Goal: Task Accomplishment & Management: Complete application form

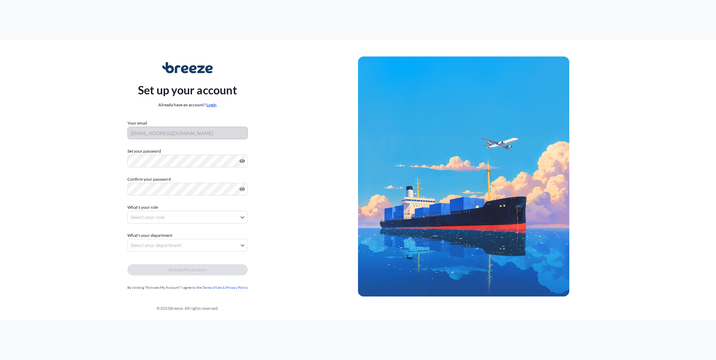
click at [213, 106] on link "Login" at bounding box center [211, 104] width 10 height 5
click at [139, 215] on body "Set up your account Already have an account? Login Your email cas@falconfreight…" at bounding box center [358, 180] width 716 height 360
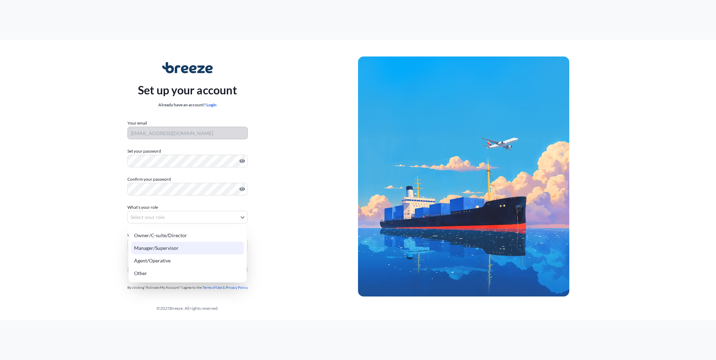
click at [154, 247] on div "Manager/Supervisor" at bounding box center [187, 248] width 113 height 13
select select "manager/supervisor"
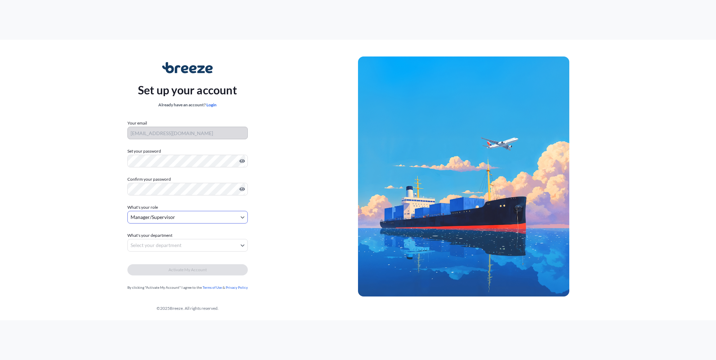
click at [154, 247] on body "Set up your account Already have an account? Login Your email cas@falconfreight…" at bounding box center [358, 180] width 716 height 360
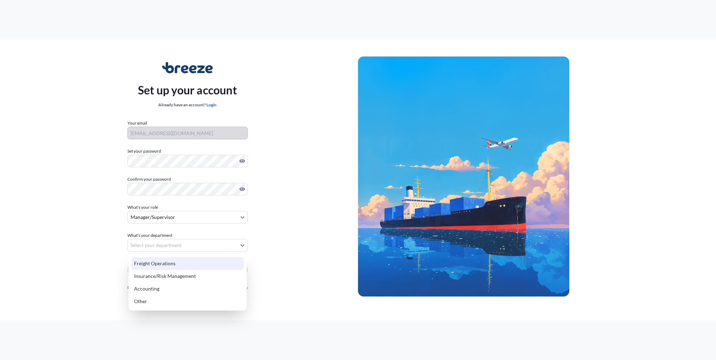
click at [152, 263] on div "Freight Operations" at bounding box center [187, 263] width 113 height 13
select select "freight operations"
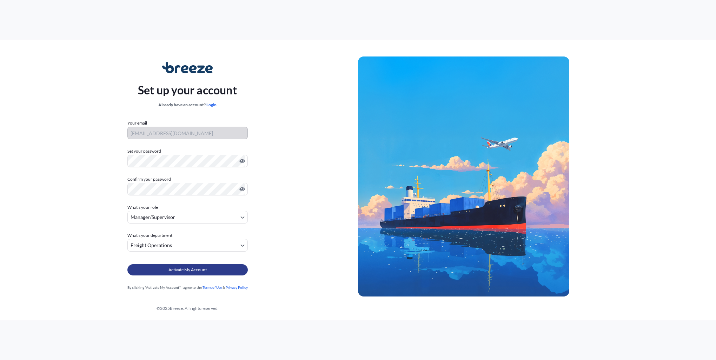
click at [192, 269] on span "Activate My Account" at bounding box center [187, 269] width 38 height 7
